Goal: Information Seeking & Learning: Learn about a topic

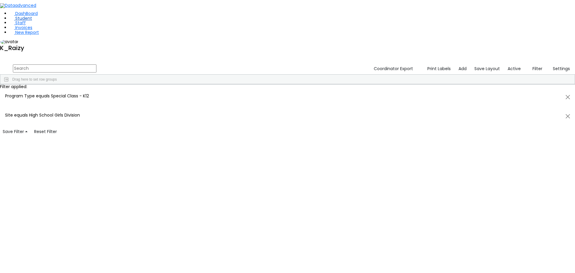
scroll to position [210, 0]
click at [32, 21] on link "Student" at bounding box center [21, 18] width 22 height 6
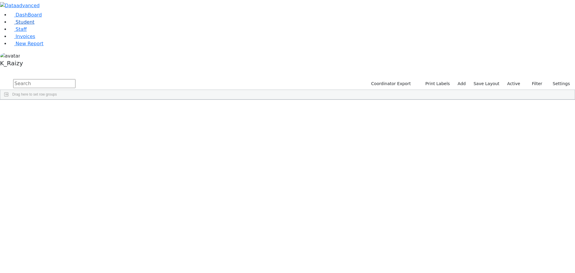
click at [27, 25] on span "Student" at bounding box center [25, 22] width 19 height 6
click at [570, 132] on span "button" at bounding box center [572, 134] width 5 height 5
click at [532, 207] on span "CSE Secretary" at bounding box center [541, 209] width 51 height 4
click at [517, 245] on div "(Select All)" at bounding box center [525, 247] width 17 height 4
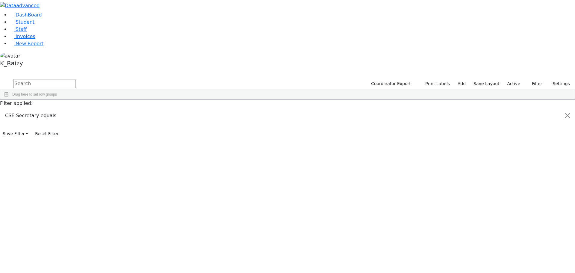
click at [517, 252] on div "K_Raizy" at bounding box center [523, 254] width 13 height 4
click at [31, 109] on div "6509396" at bounding box center [15, 113] width 30 height 8
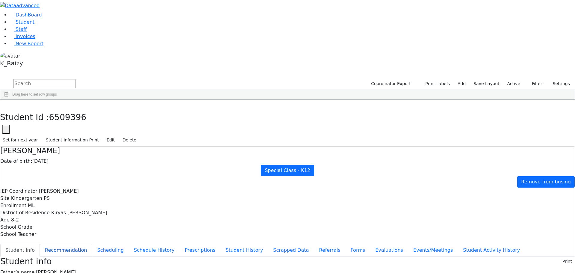
click at [92, 244] on button "Recommendation" at bounding box center [66, 250] width 52 height 13
checkbox input "true"
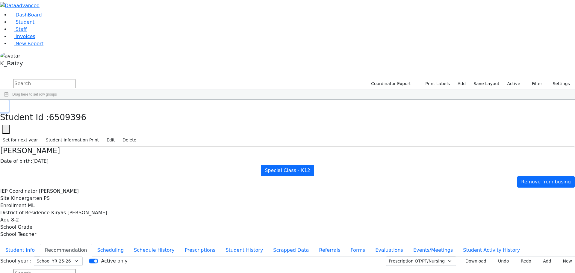
click at [9, 100] on button "button" at bounding box center [4, 106] width 9 height 13
drag, startPoint x: 285, startPoint y: 45, endPoint x: 306, endPoint y: 45, distance: 20.4
click at [237, 100] on div at bounding box center [236, 105] width 2 height 10
click at [31, 118] on div "4814" at bounding box center [15, 122] width 30 height 8
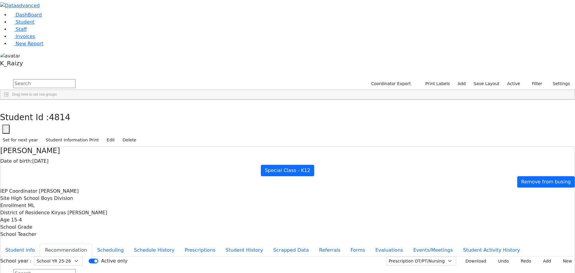
click at [31, 126] on div "6511209" at bounding box center [15, 130] width 30 height 8
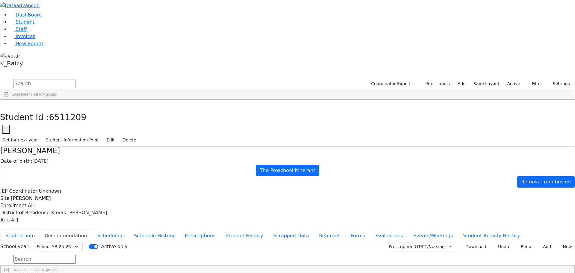
click at [40, 230] on button "Student info" at bounding box center [20, 236] width 40 height 13
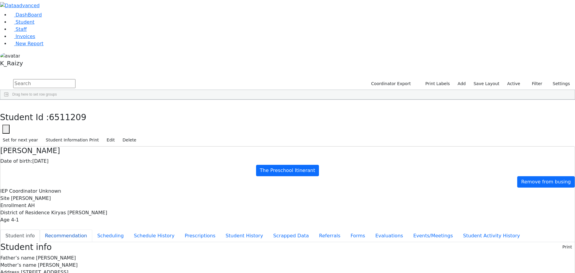
click at [92, 230] on button "Recommendation" at bounding box center [66, 236] width 52 height 13
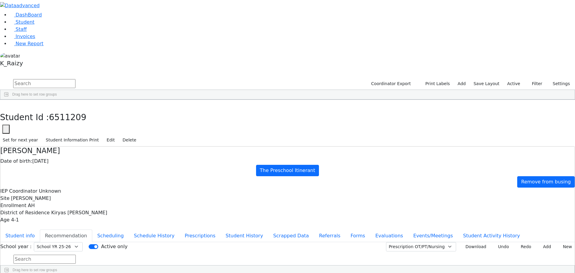
click at [31, 135] on div "6510928" at bounding box center [15, 139] width 30 height 8
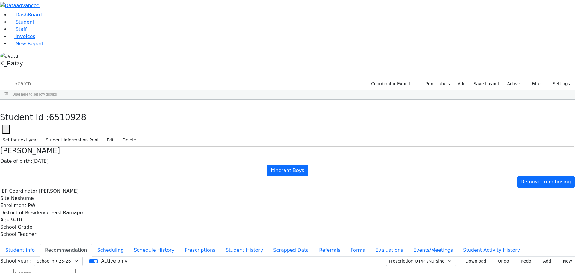
click at [31, 151] on div "6510096" at bounding box center [15, 155] width 30 height 8
click at [31, 160] on div "6510098" at bounding box center [15, 164] width 30 height 8
click at [31, 168] on div "6511231" at bounding box center [15, 172] width 30 height 8
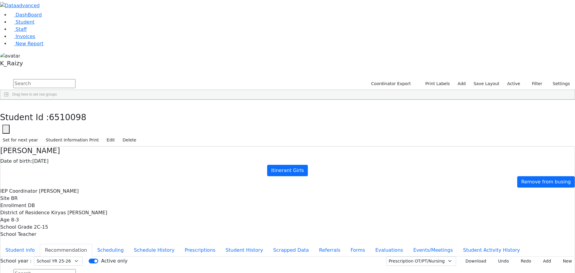
click at [31, 168] on div "6511231" at bounding box center [15, 172] width 30 height 8
click at [31, 177] on div "5683" at bounding box center [15, 181] width 30 height 8
click at [31, 125] on div "6509373" at bounding box center [15, 129] width 30 height 8
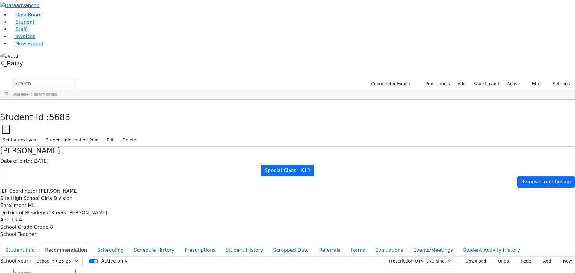
click at [31, 125] on div "6509373" at bounding box center [15, 129] width 30 height 8
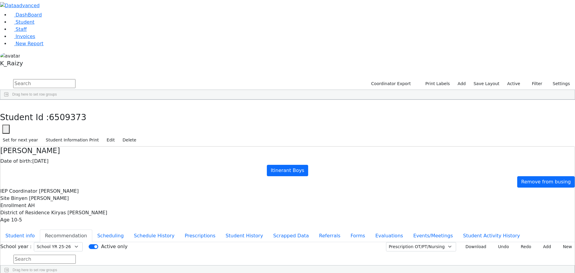
click at [31, 133] on div "4709" at bounding box center [15, 137] width 30 height 8
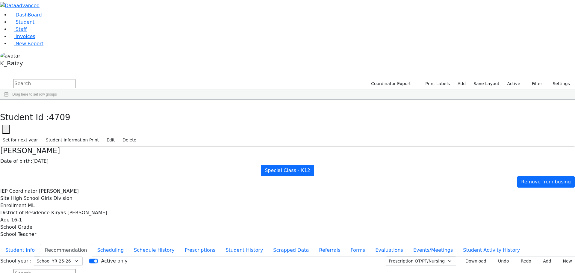
click at [31, 142] on div "3689" at bounding box center [15, 146] width 30 height 8
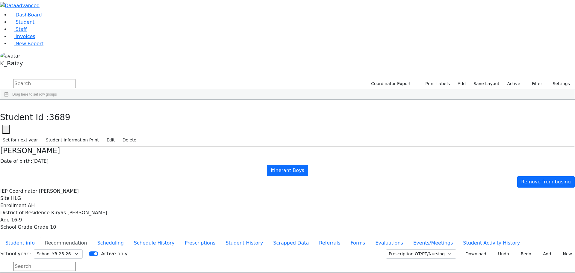
click at [31, 150] on div "6509386" at bounding box center [15, 154] width 30 height 8
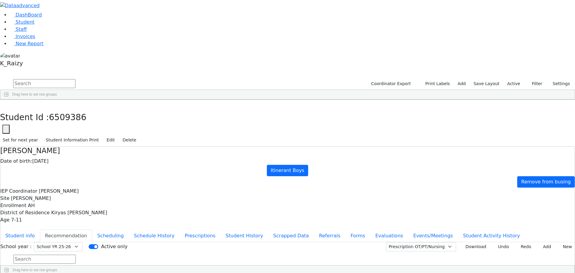
click at [31, 159] on div "6508752" at bounding box center [15, 163] width 30 height 8
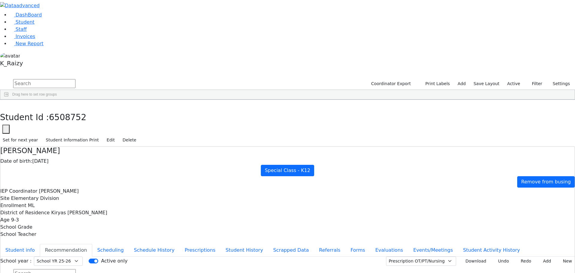
click at [31, 167] on div "6510957" at bounding box center [15, 171] width 30 height 8
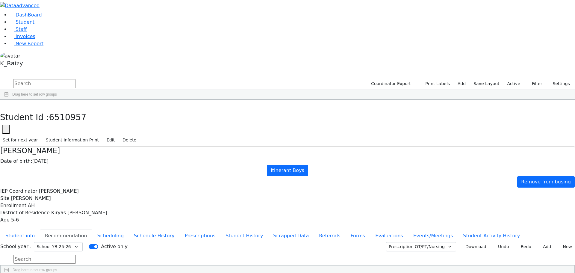
click at [31, 175] on div "6509368" at bounding box center [15, 179] width 30 height 8
click at [31, 124] on div "6509389" at bounding box center [15, 128] width 30 height 8
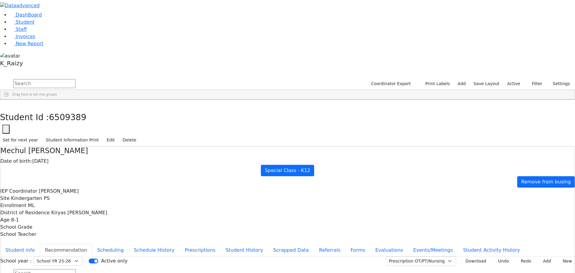
click at [31, 132] on div "6511195" at bounding box center [15, 136] width 30 height 8
click at [31, 141] on div "6505509" at bounding box center [15, 145] width 30 height 8
click at [31, 149] on div "6509020" at bounding box center [15, 153] width 30 height 8
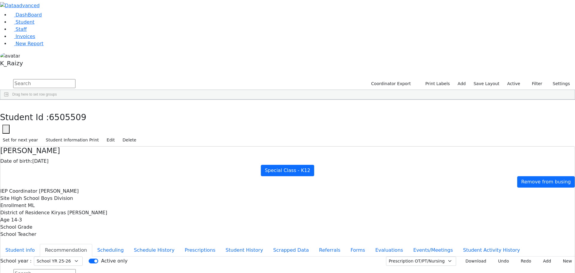
click at [31, 149] on div "6509020" at bounding box center [15, 153] width 30 height 8
click at [9, 100] on button "button" at bounding box center [4, 106] width 9 height 13
click at [115, 100] on div "DOB" at bounding box center [105, 105] width 19 height 10
click at [19, 25] on span "Student" at bounding box center [25, 22] width 19 height 6
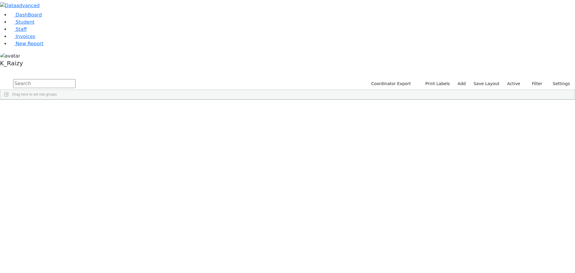
click at [76, 79] on input "text" at bounding box center [44, 83] width 62 height 9
drag, startPoint x: 92, startPoint y: 26, endPoint x: 94, endPoint y: 29, distance: 3.1
click at [76, 79] on input "text" at bounding box center [44, 83] width 62 height 9
type input "klags"
click at [175, 109] on div "[PERSON_NAME]" at bounding box center [157, 113] width 35 height 8
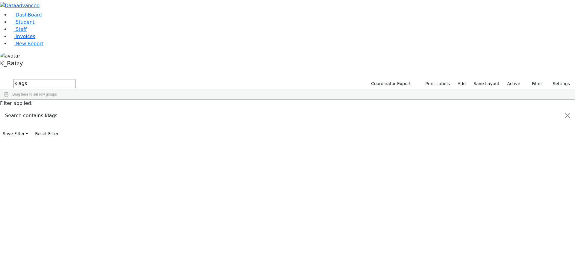
click at [175, 109] on div "[PERSON_NAME]" at bounding box center [157, 113] width 35 height 8
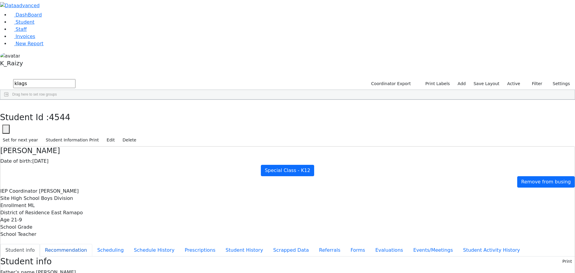
click at [92, 244] on button "Recommendation" at bounding box center [66, 250] width 52 height 13
checkbox input "true"
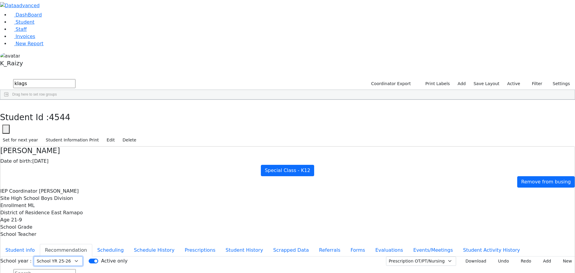
click at [83, 257] on select "Select School YR Summer YR 25 School YR 25-26 Summer YR 25 School YR 24-25 Summ…" at bounding box center [58, 261] width 49 height 9
select select "210"
click at [83, 257] on select "Select School YR Summer YR 25 School YR 25-26 Summer YR 25 School YR 24-25 Summ…" at bounding box center [58, 261] width 49 height 9
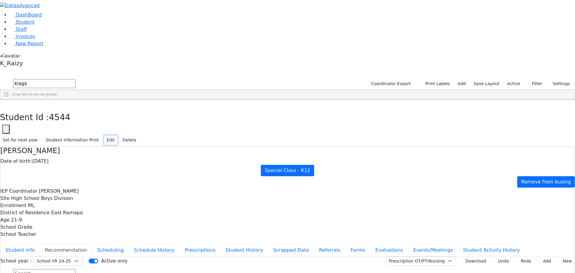
click at [117, 135] on button "Edit" at bounding box center [110, 139] width 13 height 9
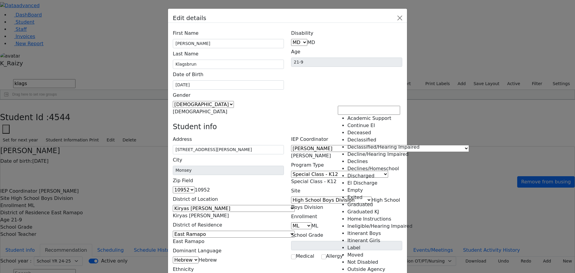
click at [337, 179] on span "Special Class - K12" at bounding box center [314, 182] width 46 height 6
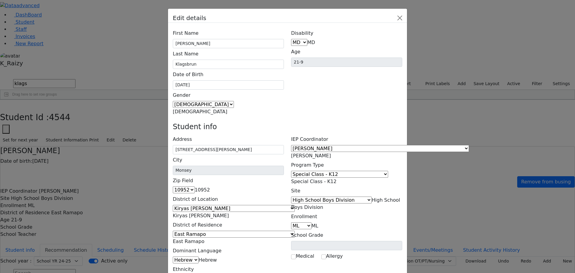
click at [337, 179] on span "Special Class - K12" at bounding box center [314, 182] width 46 height 6
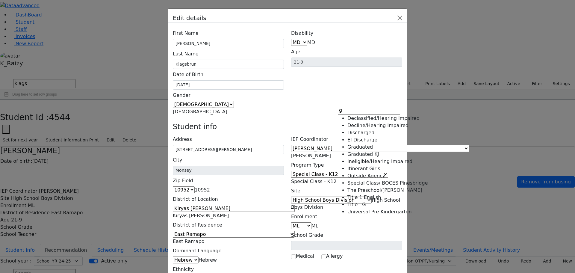
scroll to position [0, 0]
type input "g"
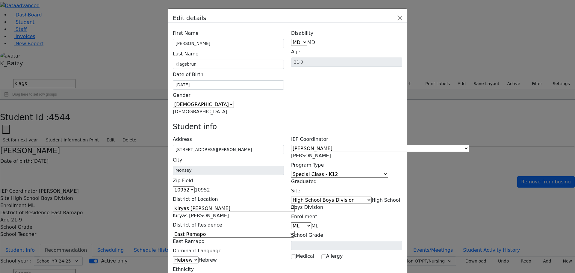
select select "9"
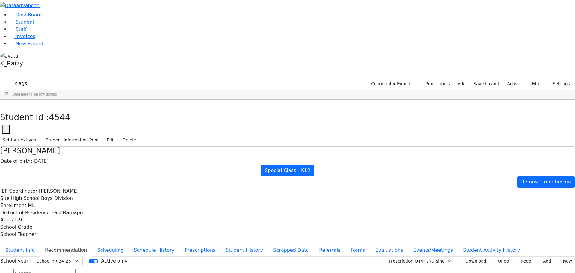
select select "210"
click at [40, 244] on button "Student info" at bounding box center [20, 250] width 40 height 13
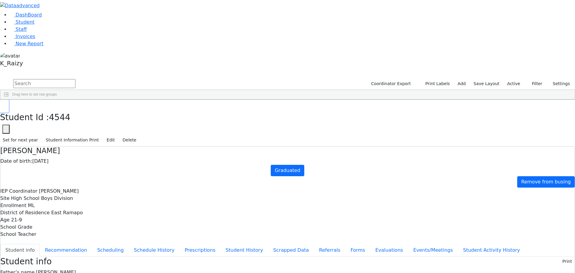
click at [6, 104] on icon "button" at bounding box center [4, 106] width 3 height 4
drag, startPoint x: 516, startPoint y: 28, endPoint x: 513, endPoint y: 31, distance: 3.4
click at [516, 79] on label "Active" at bounding box center [514, 83] width 18 height 9
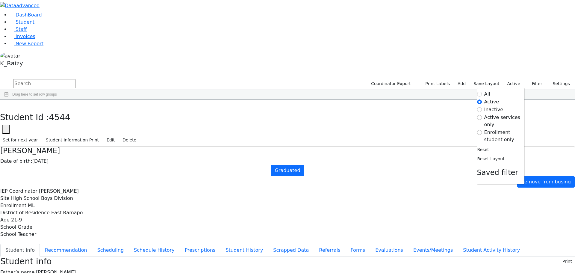
click at [487, 91] on label "All" at bounding box center [488, 94] width 6 height 7
click at [482, 92] on input "All" at bounding box center [479, 94] width 5 height 5
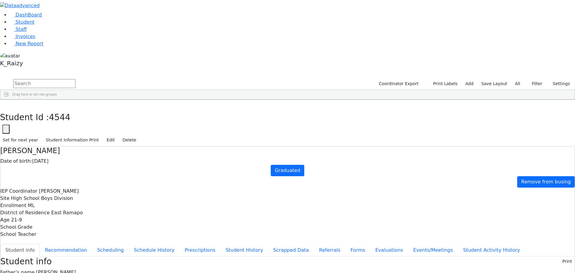
click at [76, 79] on input "text" at bounding box center [44, 83] width 62 height 9
type input "kla"
type input "g"
type input "klags"
click at [34, 25] on link "Student" at bounding box center [22, 22] width 25 height 6
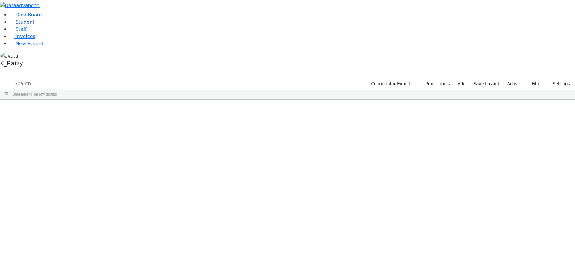
click at [31, 25] on link "Student" at bounding box center [22, 22] width 25 height 6
click at [273, 102] on span "District Of Residence" at bounding box center [261, 104] width 23 height 4
drag, startPoint x: 335, startPoint y: 79, endPoint x: 71, endPoint y: 175, distance: 280.2
click at [281, 202] on div "East Ramapo" at bounding box center [263, 206] width 35 height 8
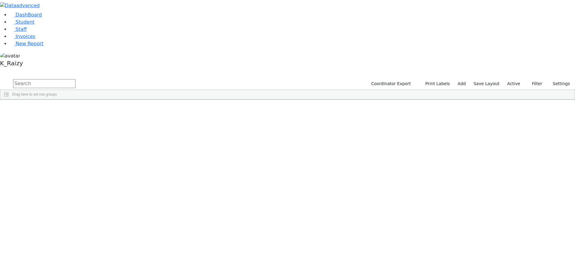
drag, startPoint x: 76, startPoint y: 87, endPoint x: 180, endPoint y: 99, distance: 105.6
drag, startPoint x: 123, startPoint y: 101, endPoint x: 553, endPoint y: 170, distance: 436.3
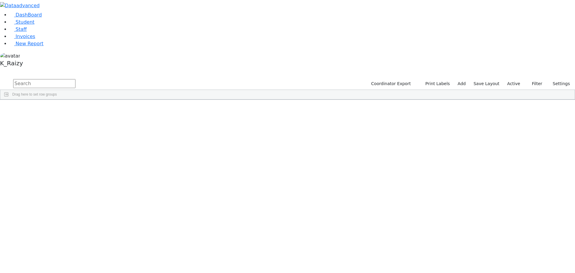
drag, startPoint x: 77, startPoint y: 55, endPoint x: 639, endPoint y: 230, distance: 588.4
click at [575, 100] on html "Printing Please wait. Remaining time 10 seconds. Print Schedule Options Show Bi…" at bounding box center [287, 50] width 575 height 100
drag, startPoint x: 262, startPoint y: 184, endPoint x: 152, endPoint y: 163, distance: 111.5
click at [185, 243] on span "PW" at bounding box center [182, 245] width 6 height 4
click at [34, 25] on link "Student" at bounding box center [22, 22] width 25 height 6
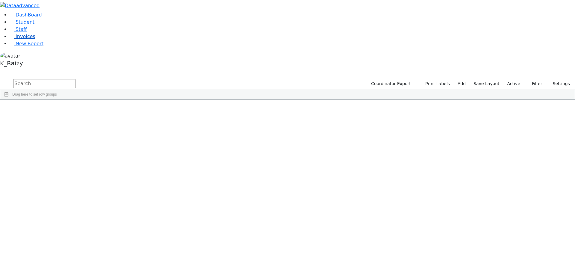
click at [35, 39] on link "Invoices" at bounding box center [23, 37] width 26 height 6
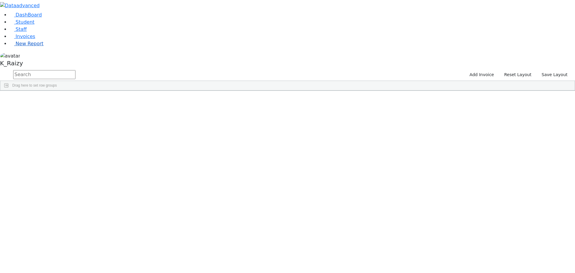
click at [33, 46] on span "New Report" at bounding box center [30, 44] width 28 height 6
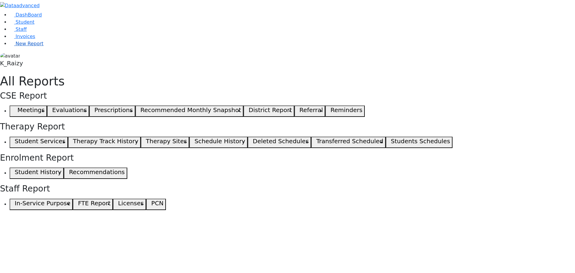
click at [21, 46] on span "New Report" at bounding box center [30, 44] width 28 height 6
click at [19, 25] on span "Student" at bounding box center [25, 22] width 19 height 6
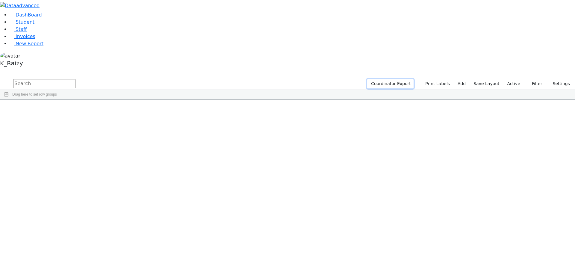
click at [397, 79] on button "Coordinator Export" at bounding box center [390, 83] width 46 height 9
click at [513, 79] on label "Active" at bounding box center [514, 83] width 18 height 9
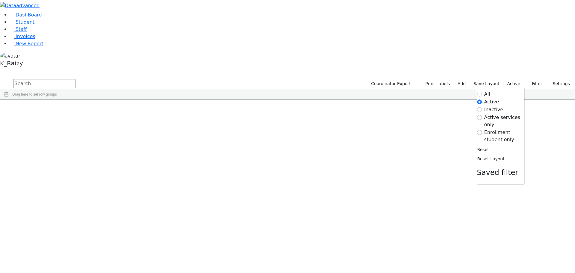
click at [488, 91] on label "All" at bounding box center [488, 94] width 6 height 7
click at [482, 92] on input "All" at bounding box center [479, 94] width 5 height 5
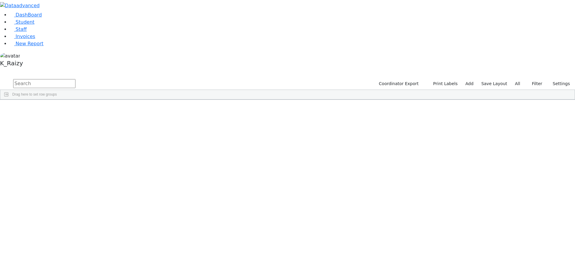
click at [178, 78] on div "Coordinator Export Print Labels Add Save Layout All Filter All Active Inactive …" at bounding box center [287, 89] width 575 height 22
type input "horowi"
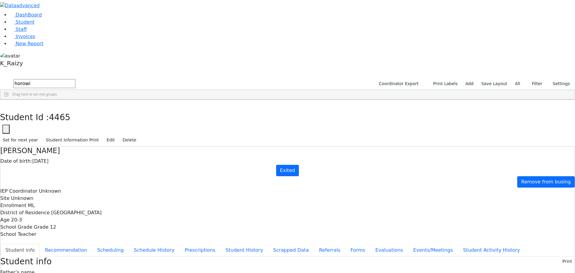
click at [40, 244] on button "Student info" at bounding box center [20, 250] width 40 height 13
click at [25, 25] on span "Student" at bounding box center [25, 22] width 19 height 6
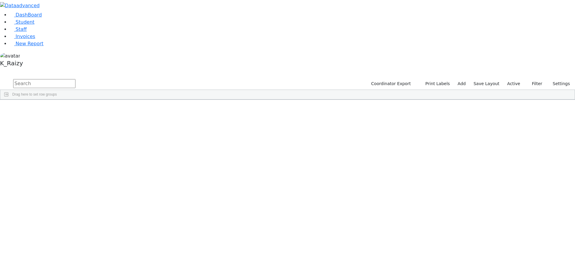
click at [494, 151] on div "0" at bounding box center [475, 155] width 35 height 8
click at [16, 25] on link "Student" at bounding box center [22, 22] width 25 height 6
click at [76, 79] on input "text" at bounding box center [44, 83] width 62 height 9
type input "lefko"
click at [69, 109] on div "Lefkovits" at bounding box center [51, 113] width 35 height 8
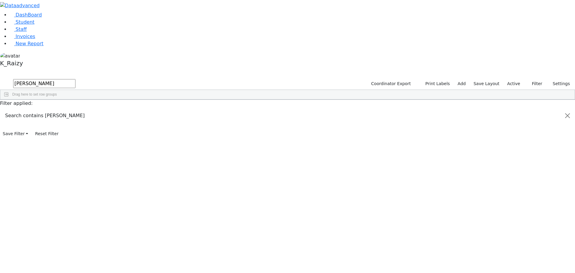
click at [69, 109] on div "Lefkovits" at bounding box center [51, 113] width 35 height 8
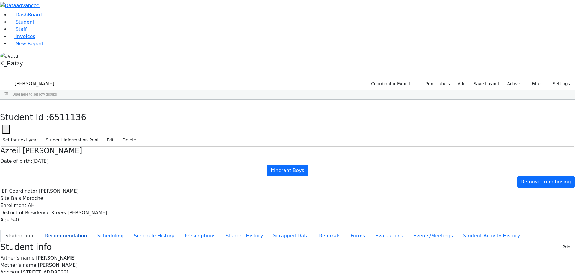
drag, startPoint x: 308, startPoint y: 91, endPoint x: 134, endPoint y: 83, distance: 174.6
click at [92, 230] on button "Recommendation" at bounding box center [66, 236] width 52 height 13
checkbox input "true"
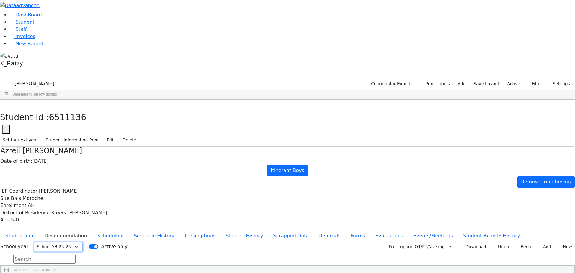
click at [83, 242] on select "Select School YR Summer YR 25 School YR 25-26 Summer YR 25 School YR 24-25 Summ…" at bounding box center [58, 246] width 49 height 9
select select "211"
click at [83, 242] on select "Select School YR Summer YR 25 School YR 25-26 Summer YR 25 School YR 24-25 Summ…" at bounding box center [58, 246] width 49 height 9
click at [40, 230] on button "Student info" at bounding box center [20, 236] width 40 height 13
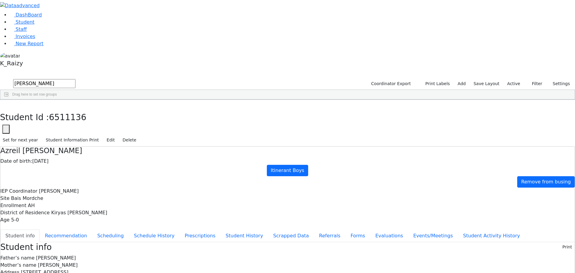
drag, startPoint x: 348, startPoint y: 231, endPoint x: 313, endPoint y: 233, distance: 35.4
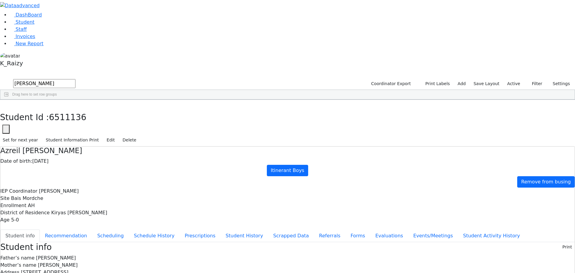
click at [3, 104] on use "button" at bounding box center [3, 104] width 0 height 0
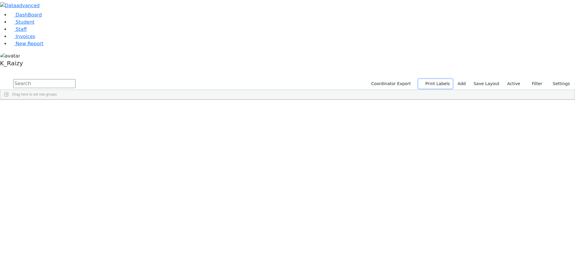
click at [433, 79] on button "Print Labels" at bounding box center [436, 83] width 34 height 9
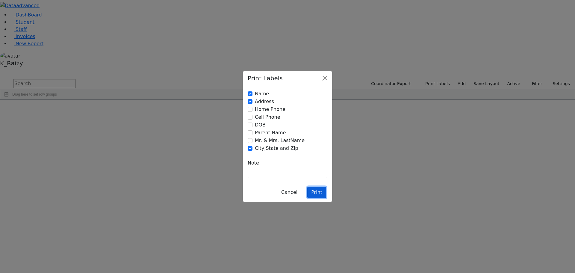
click at [323, 187] on button "Print" at bounding box center [317, 192] width 19 height 11
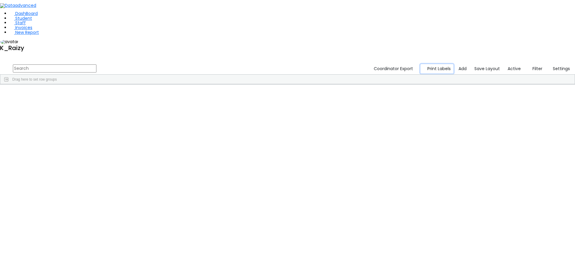
click at [429, 64] on button "Print Labels" at bounding box center [437, 68] width 33 height 9
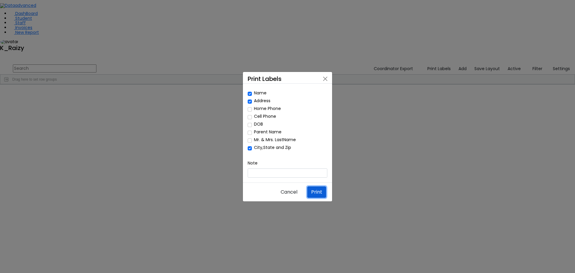
click at [326, 186] on button "Print" at bounding box center [317, 191] width 19 height 11
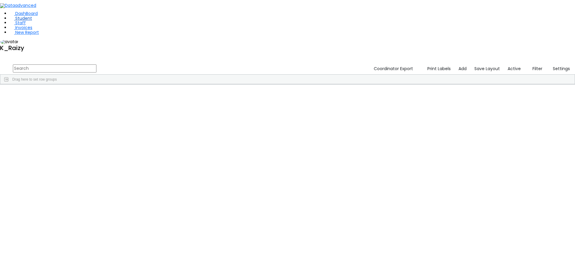
click at [32, 21] on link "Student" at bounding box center [21, 18] width 22 height 6
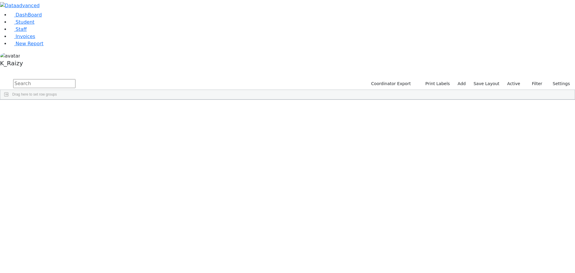
click at [76, 79] on input "text" at bounding box center [44, 83] width 62 height 9
type input "[PERSON_NAME]"
click at [105, 109] on div "Berry" at bounding box center [86, 113] width 35 height 8
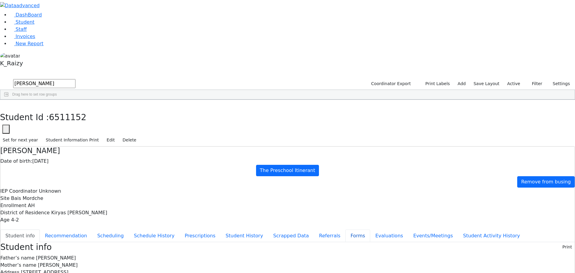
click at [346, 230] on button "Forms" at bounding box center [358, 236] width 25 height 13
type input "Mrs. Leah Muller"
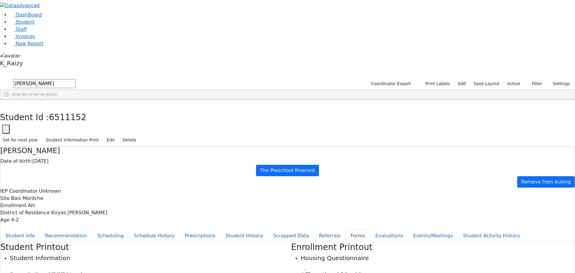
click at [40, 230] on button "Student info" at bounding box center [20, 236] width 40 height 13
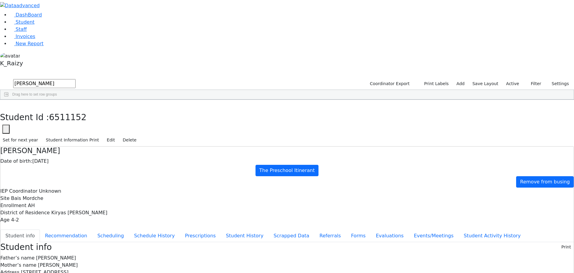
scroll to position [54, 0]
copy div "4928943@gmail.com"
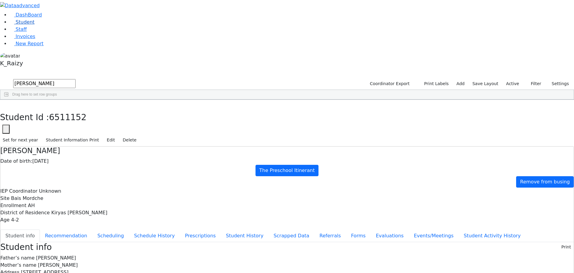
click at [23, 25] on link "Student" at bounding box center [22, 22] width 25 height 6
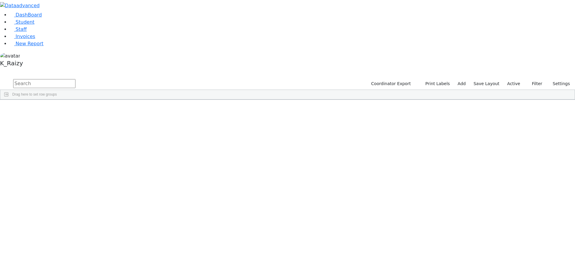
click at [76, 79] on input "text" at bounding box center [44, 83] width 62 height 9
type input "[PERSON_NAME]"
click at [140, 109] on div "[DATE]" at bounding box center [122, 113] width 35 height 8
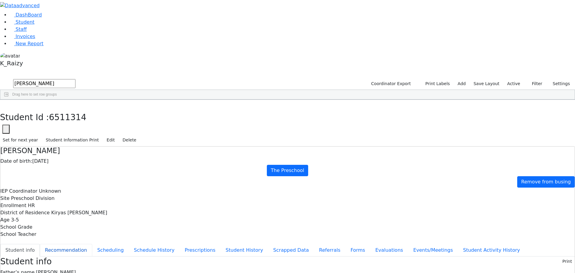
click at [92, 244] on button "Recommendation" at bounding box center [66, 250] width 52 height 13
checkbox input "true"
